Goal: Transaction & Acquisition: Purchase product/service

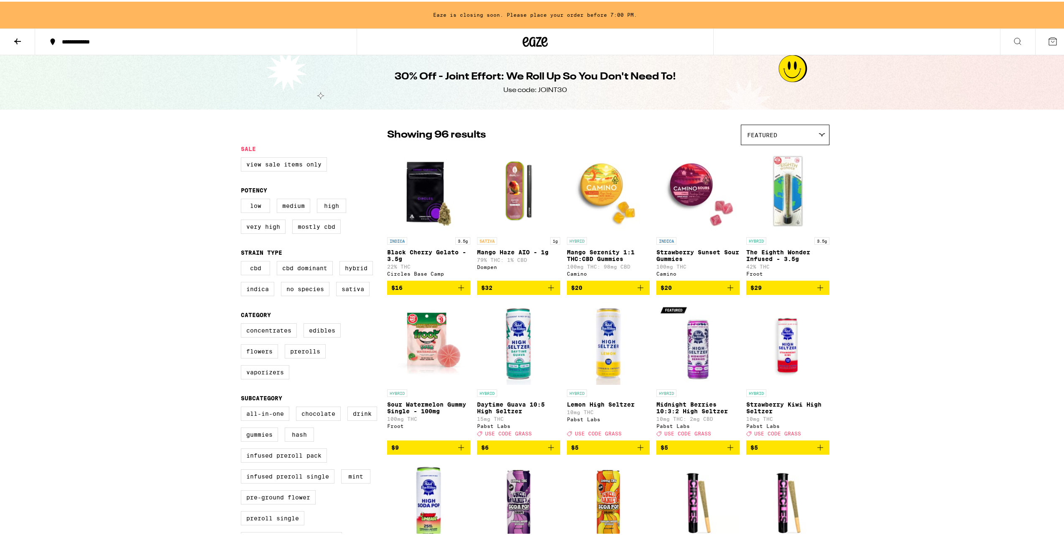
click at [537, 43] on icon at bounding box center [535, 40] width 25 height 15
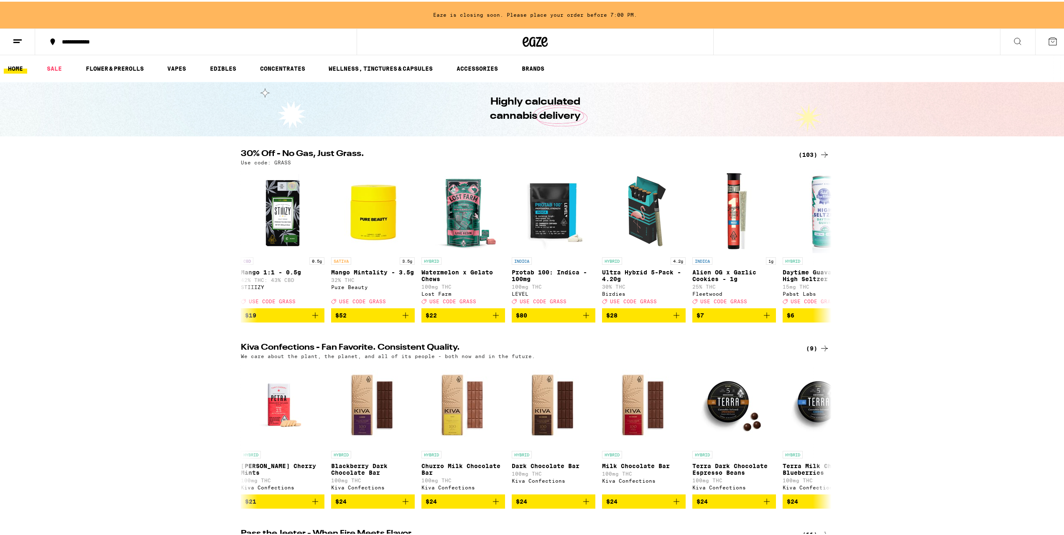
click at [811, 151] on div "(103)" at bounding box center [814, 153] width 31 height 10
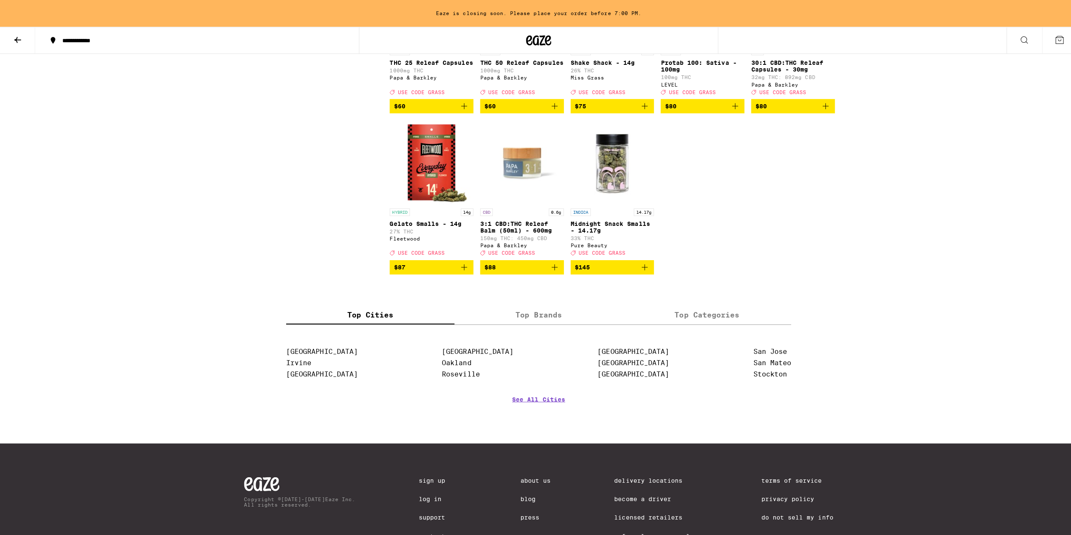
scroll to position [3323, 0]
